Goal: Task Accomplishment & Management: Use online tool/utility

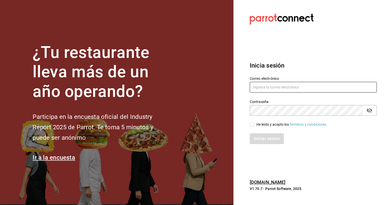
type input "[EMAIL_ADDRESS][DOMAIN_NAME]"
click at [254, 125] on span "He leído y acepto los Términos y condiciones." at bounding box center [290, 124] width 73 height 5
click at [254, 125] on input "He leído y acepto los Términos y condiciones." at bounding box center [252, 124] width 5 height 5
checkbox input "true"
click at [263, 138] on button "Iniciar sesión" at bounding box center [267, 138] width 35 height 11
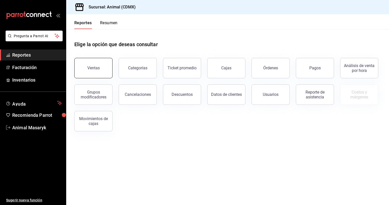
click at [97, 65] on button "Ventas" at bounding box center [93, 68] width 38 height 20
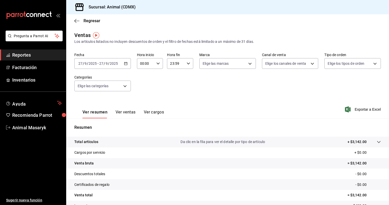
click at [157, 63] on icon "button" at bounding box center [158, 64] width 4 height 4
click at [142, 74] on span "05" at bounding box center [142, 72] width 5 height 4
type input "05:00"
click at [189, 64] on div at bounding box center [194, 102] width 389 height 205
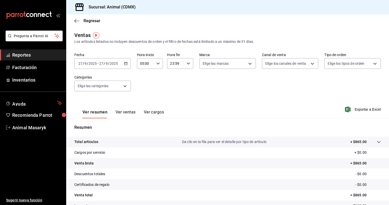
click at [189, 64] on div "23:59 Hora fin" at bounding box center [180, 63] width 26 height 11
click at [186, 77] on span "00" at bounding box center [185, 76] width 5 height 4
click at [169, 78] on button "05" at bounding box center [172, 77] width 11 height 10
type input "05:00"
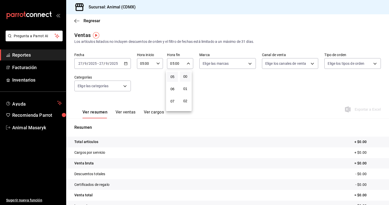
click at [125, 63] on div at bounding box center [194, 102] width 389 height 205
click at [125, 63] on icon "button" at bounding box center [126, 64] width 4 height 4
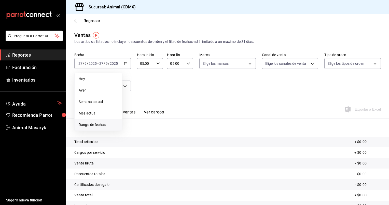
click at [104, 125] on span "Rango de fechas" at bounding box center [98, 124] width 39 height 5
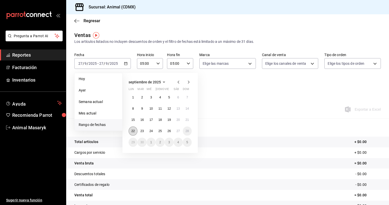
click at [132, 130] on abbr "22" at bounding box center [132, 131] width 3 height 4
click at [176, 131] on abbr "27" at bounding box center [177, 131] width 3 height 4
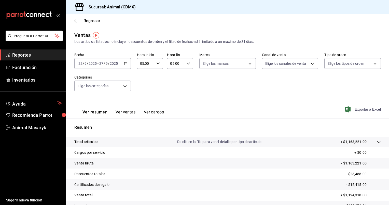
click at [361, 110] on span "Exportar a Excel" at bounding box center [363, 109] width 35 height 6
